Goal: Task Accomplishment & Management: Use online tool/utility

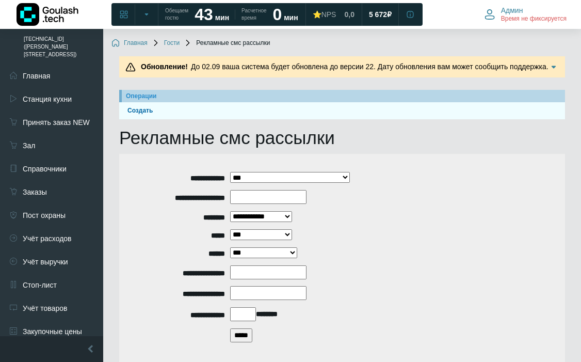
scroll to position [169, 91]
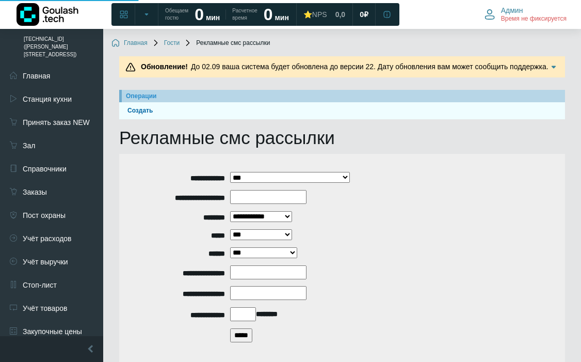
scroll to position [169, 84]
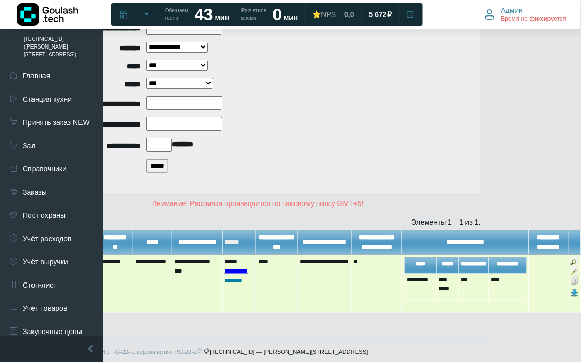
click at [244, 274] on link "*********" at bounding box center [235, 271] width 23 height 7
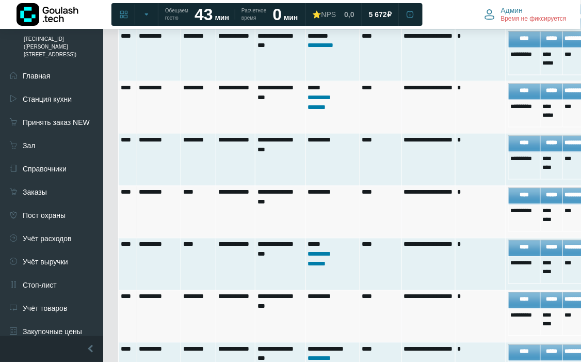
scroll to position [108, 1]
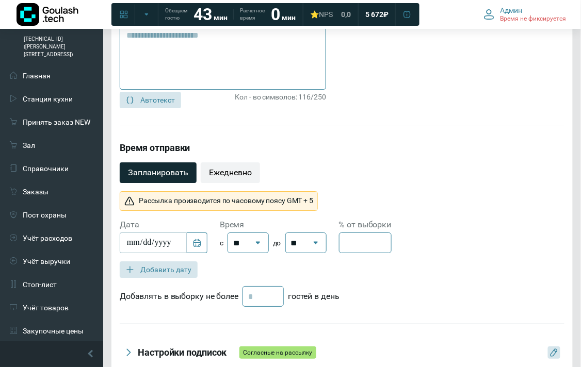
scroll to position [820, 0]
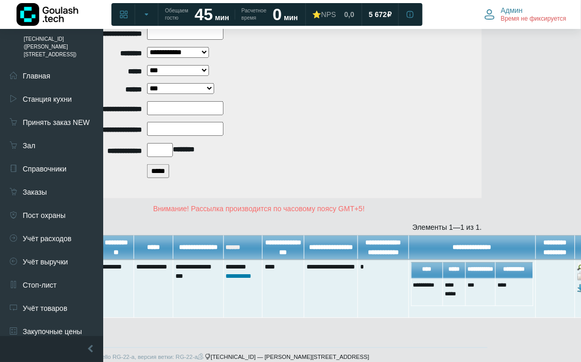
scroll to position [164, 90]
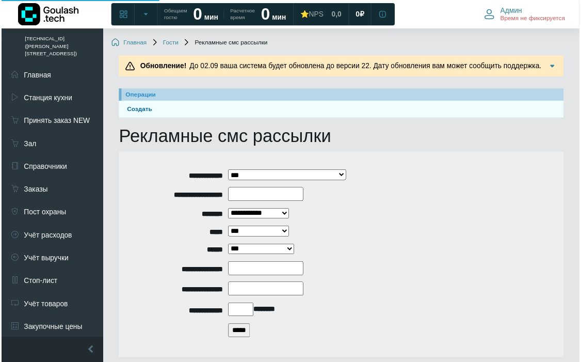
scroll to position [164, 90]
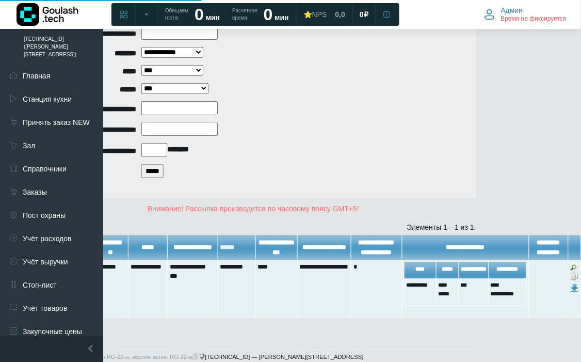
scroll to position [164, 89]
